Goal: Find specific page/section: Find specific page/section

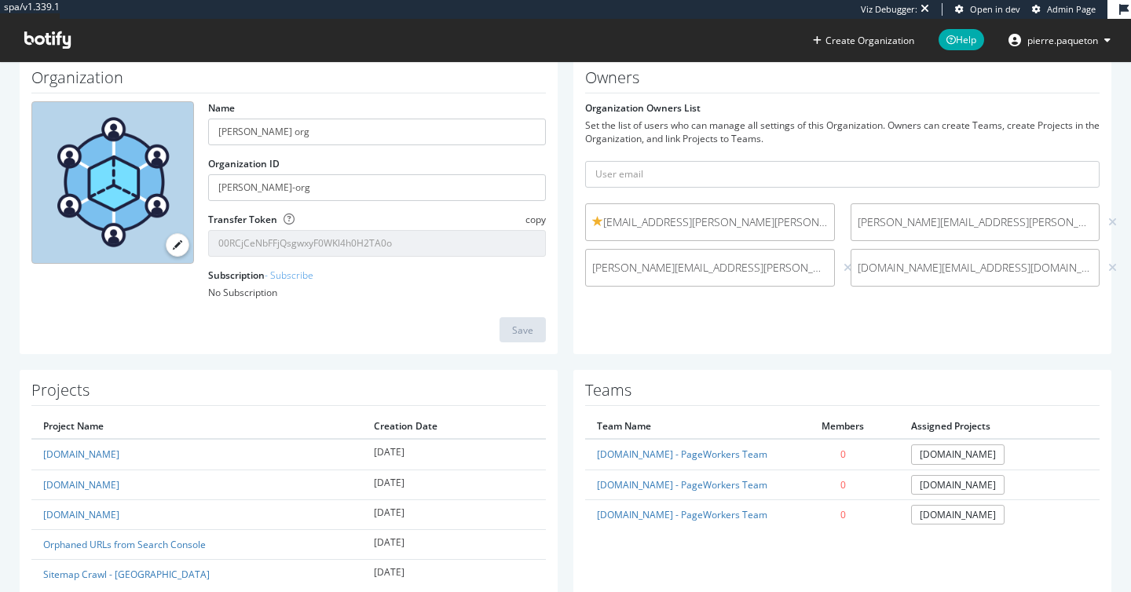
scroll to position [140, 0]
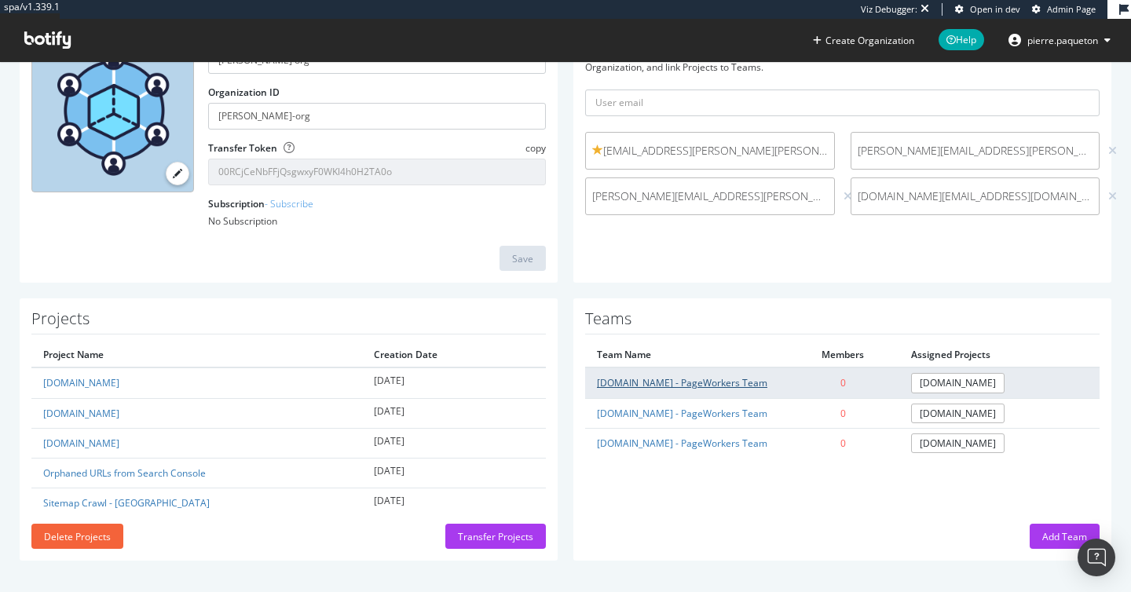
click at [700, 387] on link "[DOMAIN_NAME] - PageWorkers Team" at bounding box center [682, 382] width 170 height 13
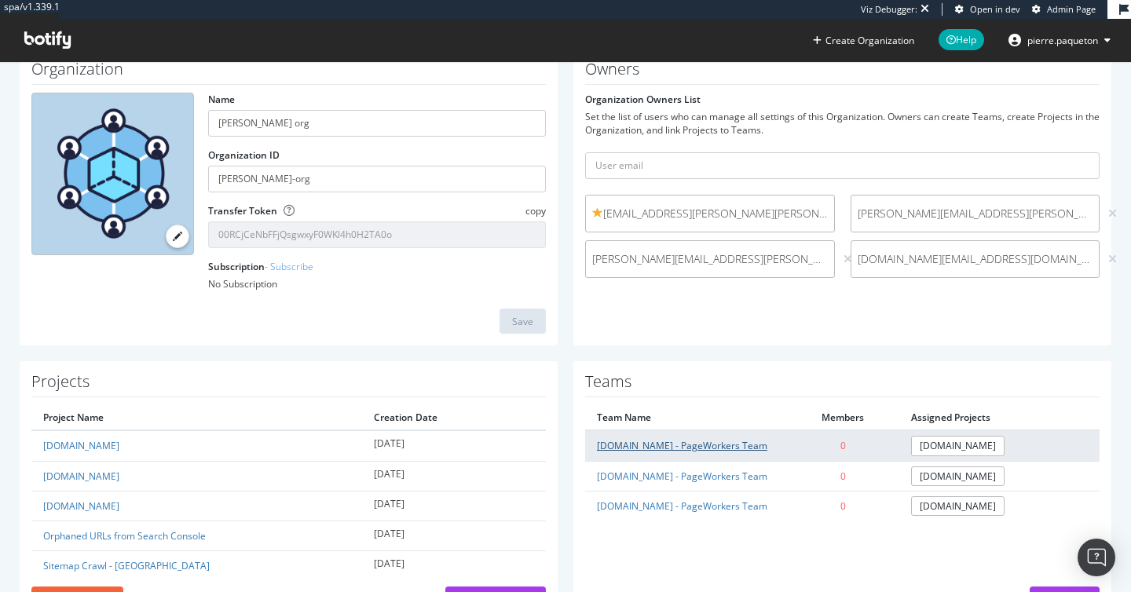
scroll to position [79, 0]
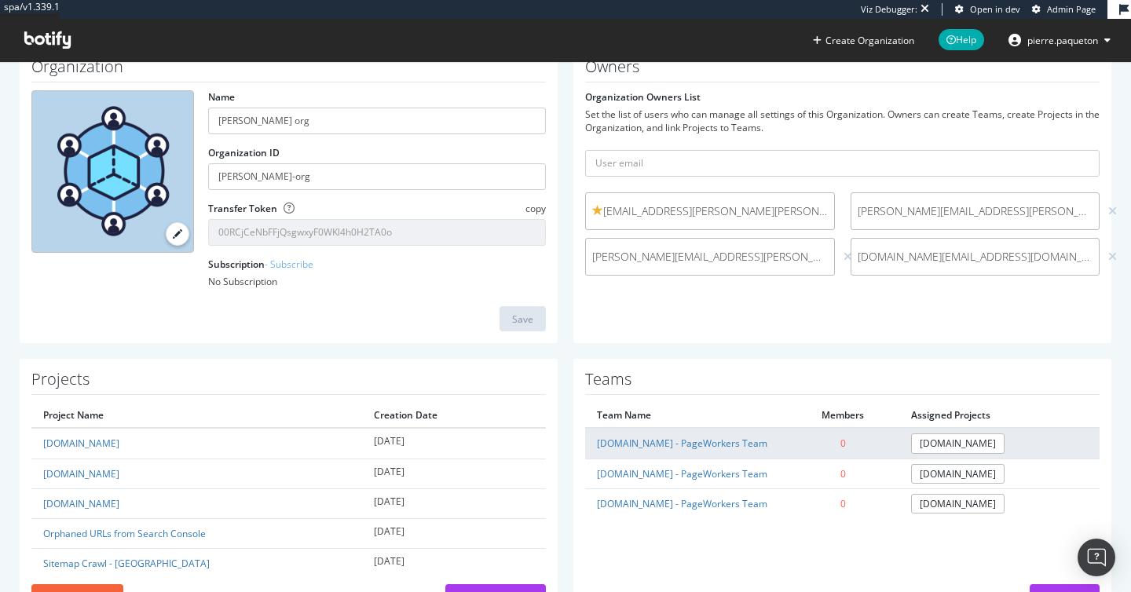
click at [729, 450] on td "[DOMAIN_NAME] - PageWorkers Team" at bounding box center [686, 443] width 202 height 31
click at [729, 447] on link "[DOMAIN_NAME] - PageWorkers Team" at bounding box center [682, 443] width 170 height 13
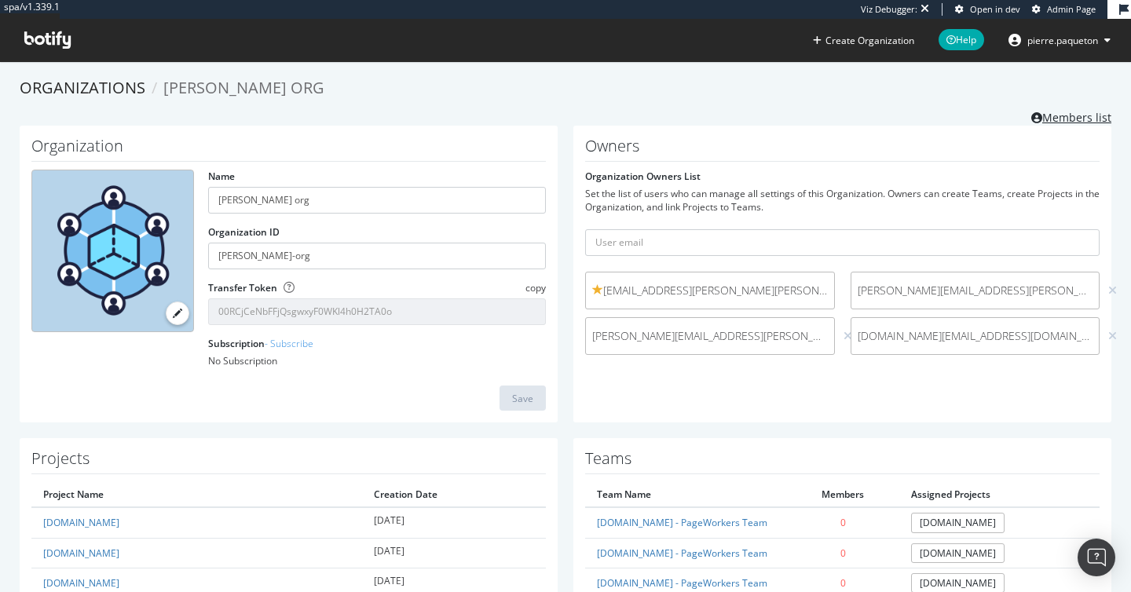
click at [1076, 111] on link "Members list" at bounding box center [1071, 116] width 80 height 20
